Goal: Find specific page/section: Find specific page/section

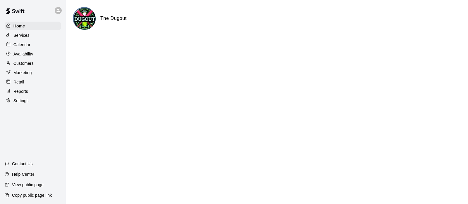
click at [34, 65] on div "Customers" at bounding box center [33, 63] width 56 height 9
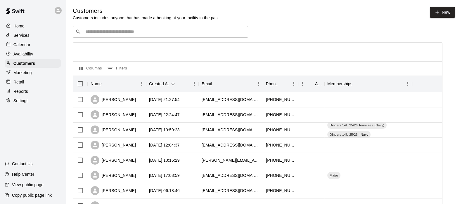
click at [91, 31] on input "Search customers by name or email" at bounding box center [165, 32] width 162 height 6
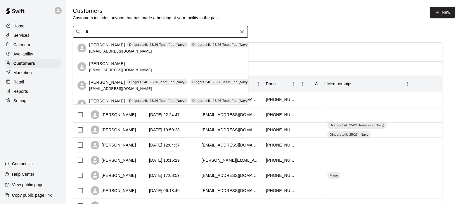
type input "*"
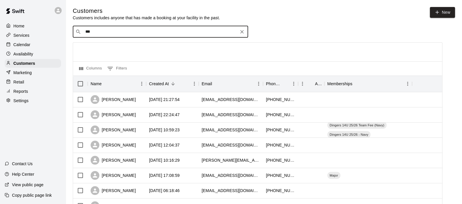
type input "****"
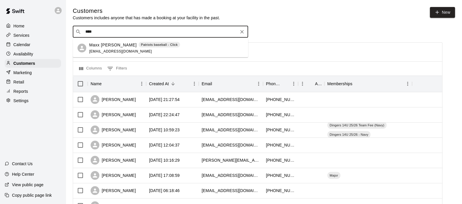
click at [112, 45] on p "Maxx [PERSON_NAME]" at bounding box center [113, 45] width 48 height 6
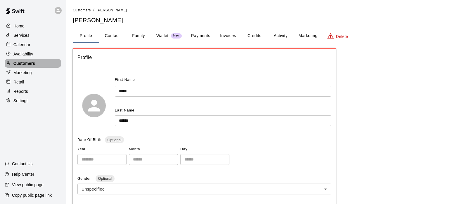
click at [15, 63] on p "Customers" at bounding box center [24, 64] width 22 height 6
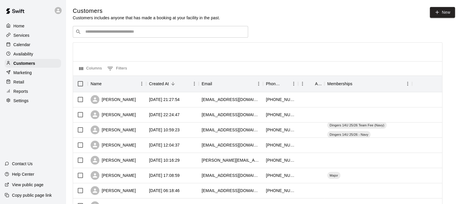
click at [25, 45] on p "Calendar" at bounding box center [21, 45] width 17 height 6
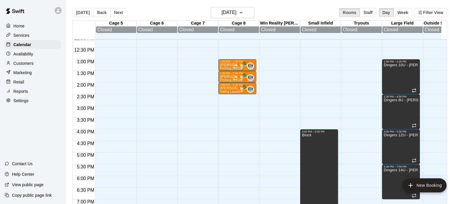
scroll to position [284, 0]
